Goal: Use online tool/utility: Utilize a website feature to perform a specific function

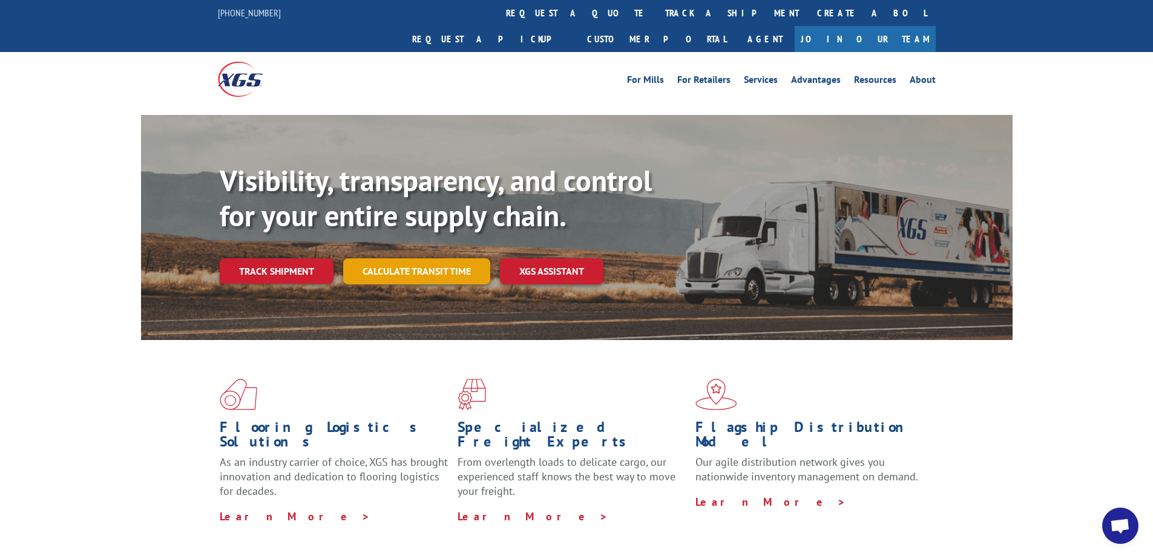
click at [407, 258] on link "Calculate transit time" at bounding box center [416, 271] width 147 height 26
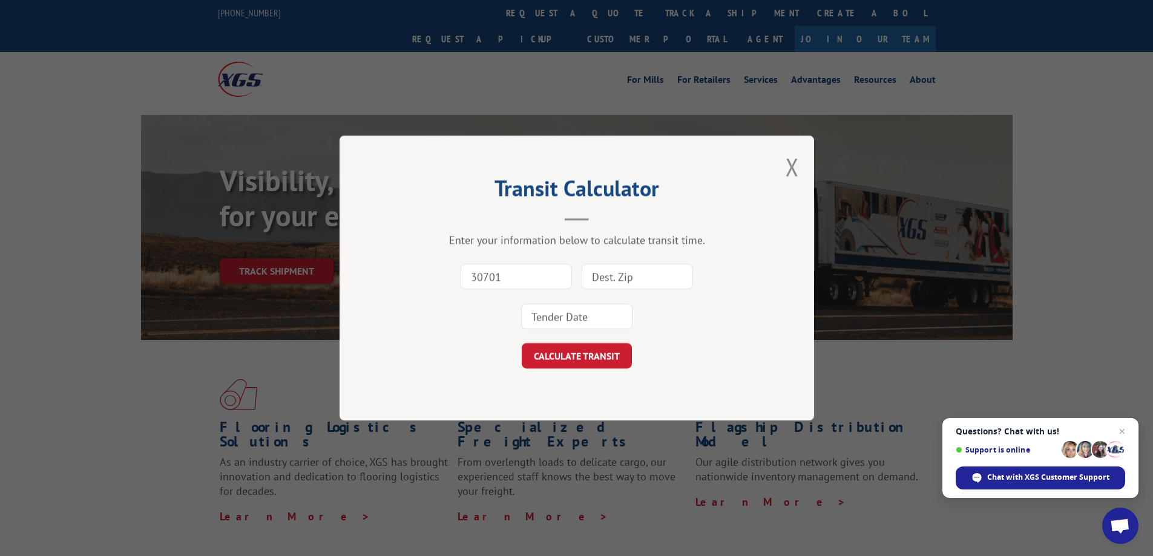
type input "30701"
type input "9"
type input "85716"
click at [602, 323] on input at bounding box center [576, 316] width 111 height 25
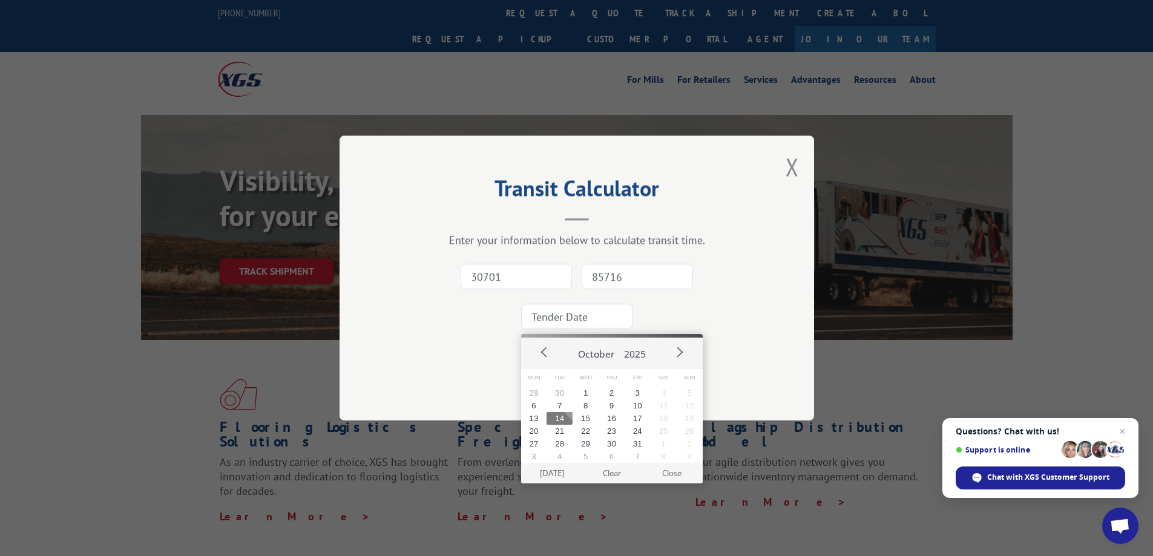
click at [559, 418] on button "14" at bounding box center [560, 418] width 26 height 13
type input "[DATE]"
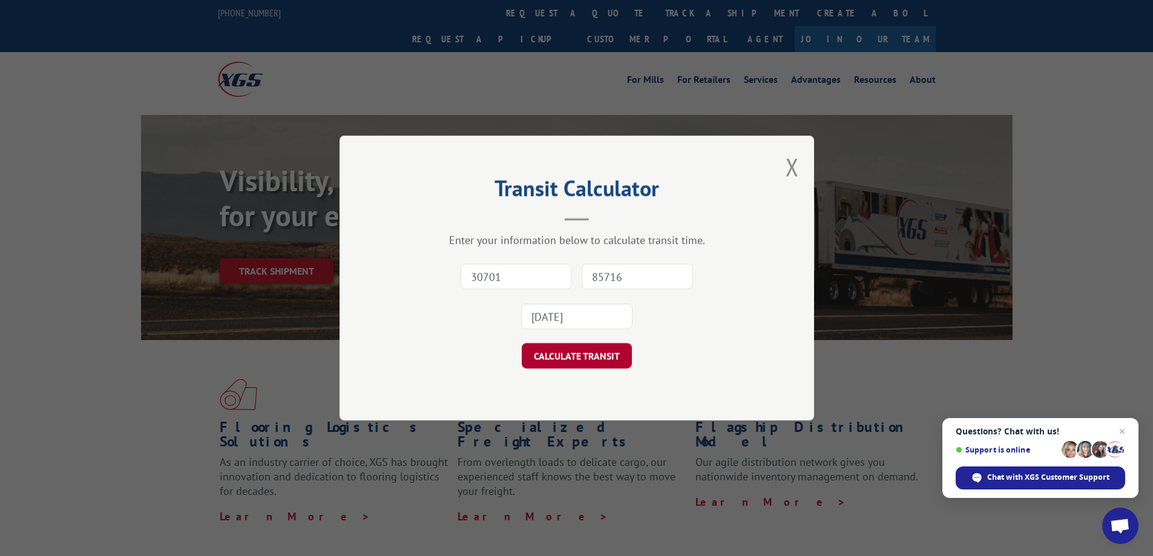
click at [593, 359] on button "CALCULATE TRANSIT" at bounding box center [577, 355] width 110 height 25
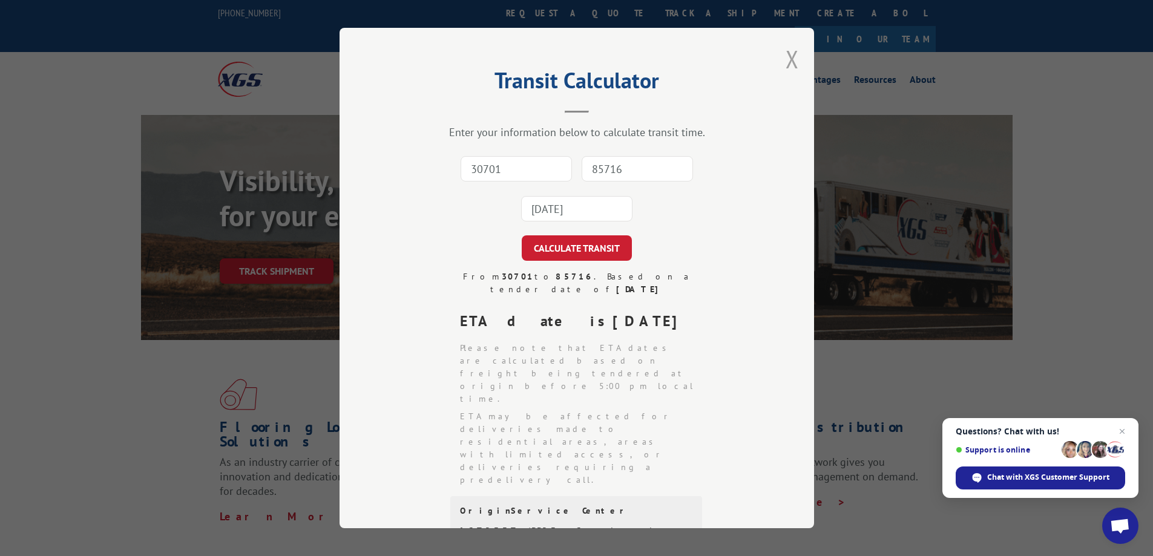
click at [788, 63] on button "Close modal" at bounding box center [792, 59] width 13 height 32
